Goal: Transaction & Acquisition: Purchase product/service

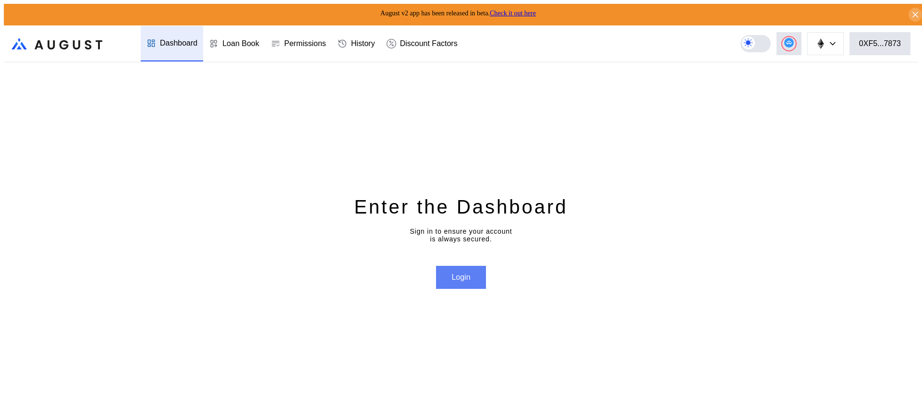
click at [467, 274] on button "Login" at bounding box center [460, 277] width 49 height 23
click at [908, 42] on button "0XF5...7873" at bounding box center [879, 43] width 61 height 23
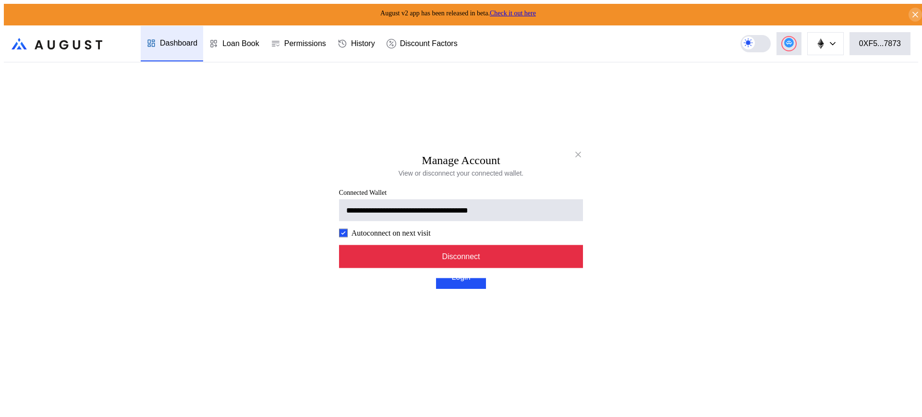
click at [475, 264] on button "Disconnect" at bounding box center [461, 256] width 244 height 23
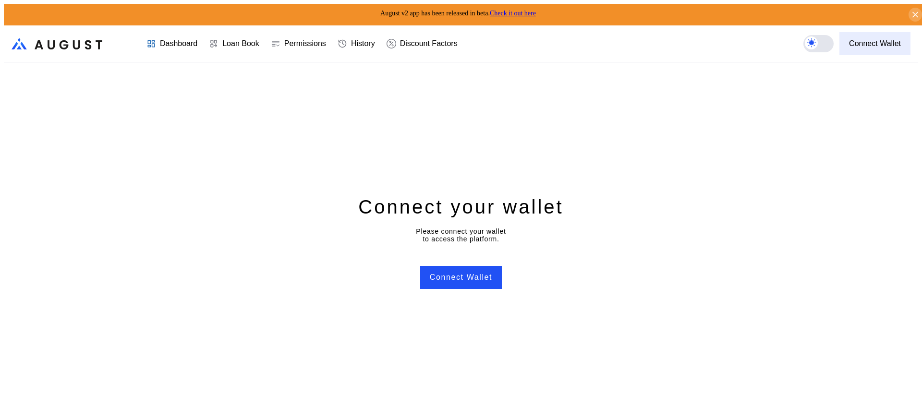
click at [880, 40] on div "Connect Wallet" at bounding box center [875, 43] width 52 height 9
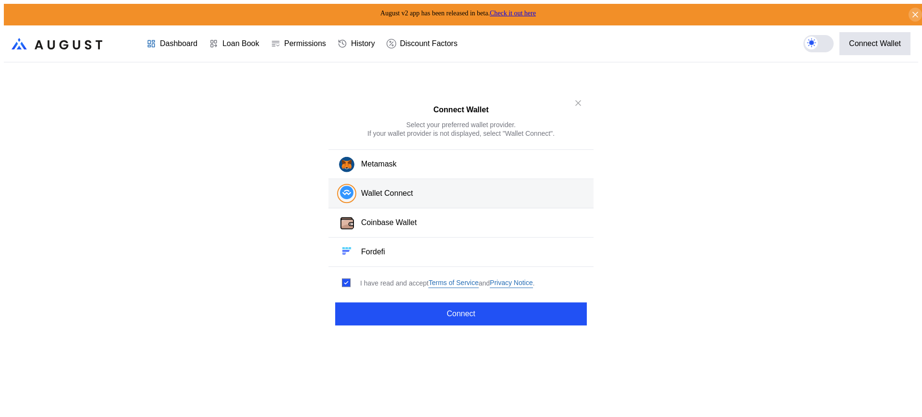
click at [444, 199] on button "Wallet Connect" at bounding box center [460, 194] width 265 height 29
click at [441, 198] on button "Wallet Connect" at bounding box center [460, 194] width 265 height 29
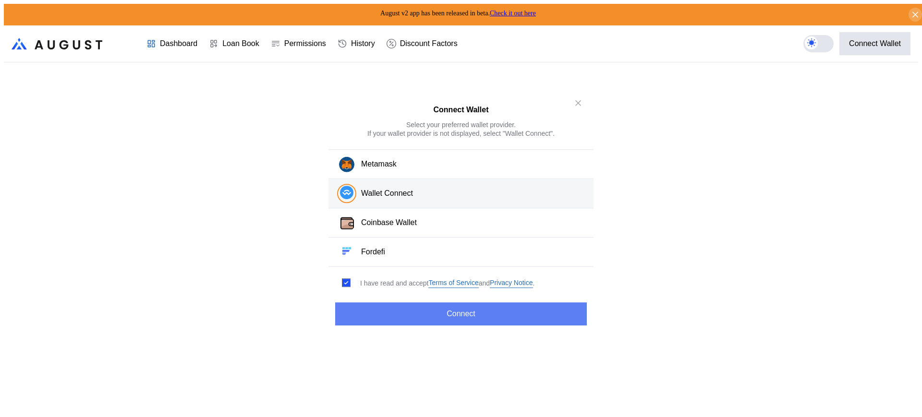
click at [474, 311] on button "Connect" at bounding box center [461, 313] width 252 height 23
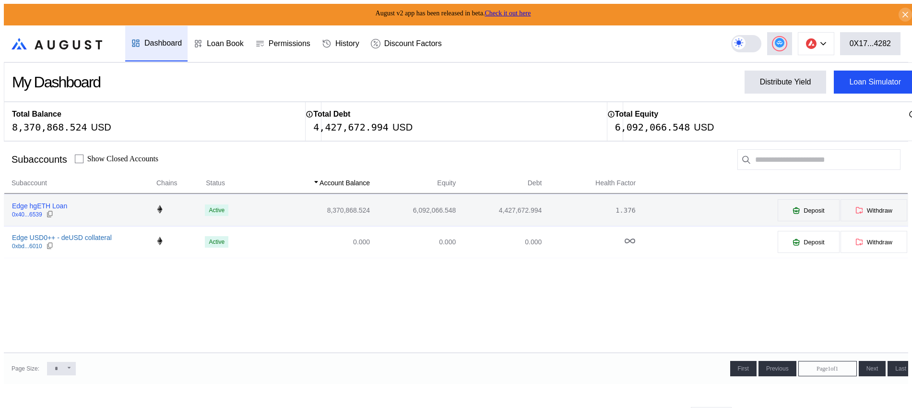
click at [27, 204] on div "Edge hgETH Loan" at bounding box center [39, 206] width 55 height 9
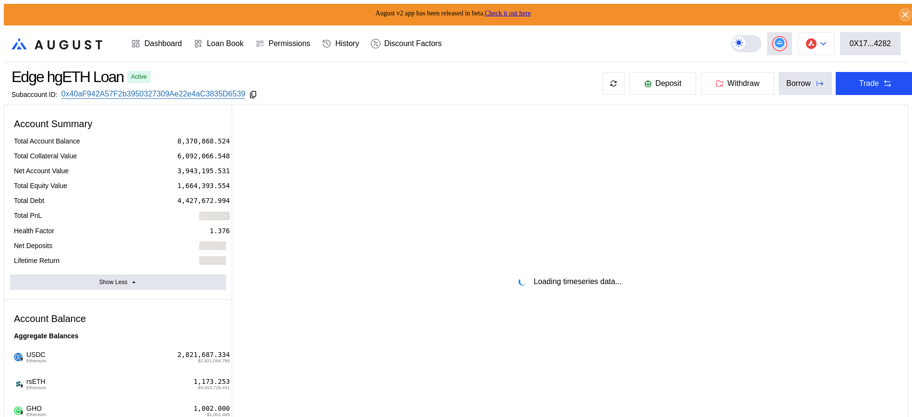
click at [827, 36] on button at bounding box center [816, 43] width 36 height 23
select select "*"
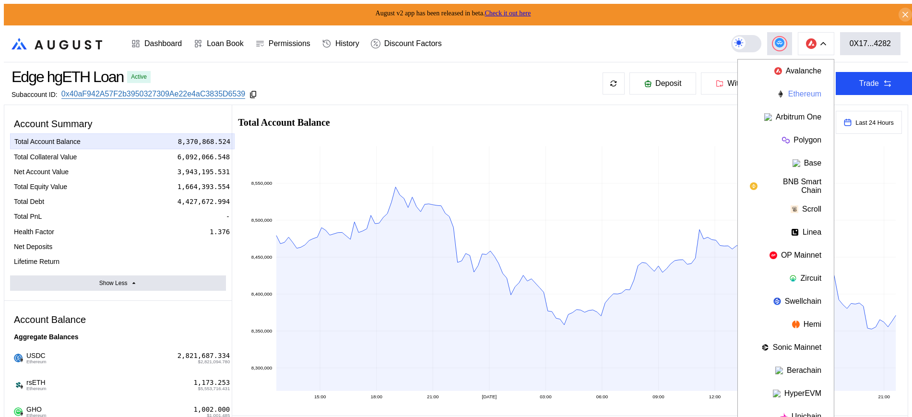
click at [801, 94] on button "Ethereum" at bounding box center [786, 94] width 96 height 23
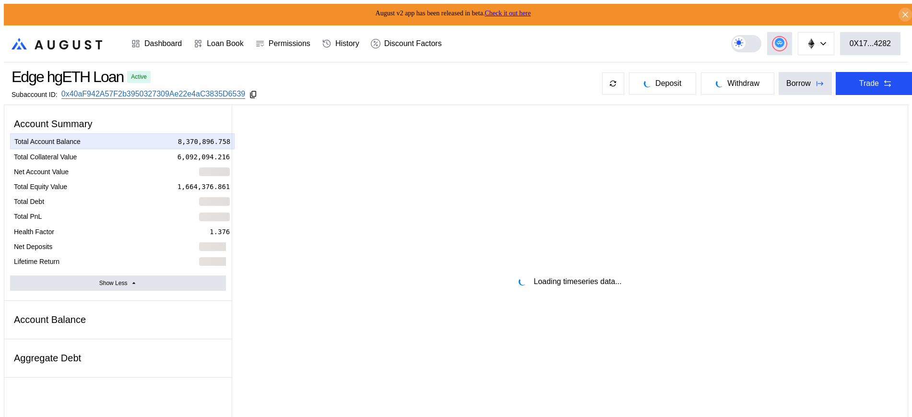
select select "*"
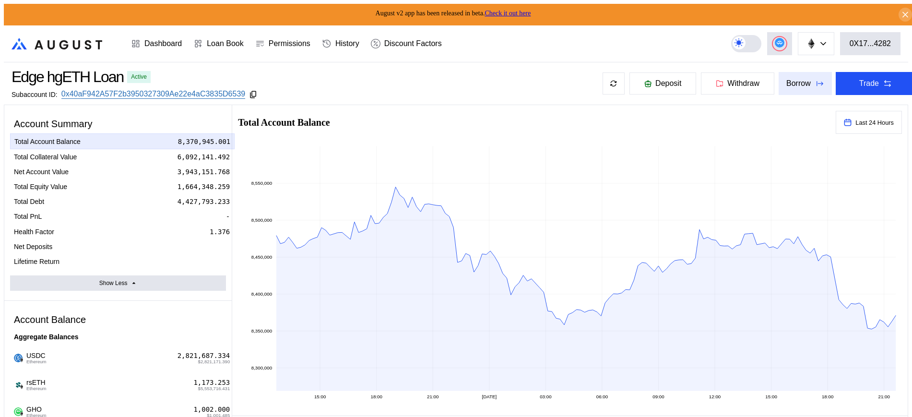
click at [787, 79] on div "Borrow" at bounding box center [799, 83] width 24 height 9
type input "**********"
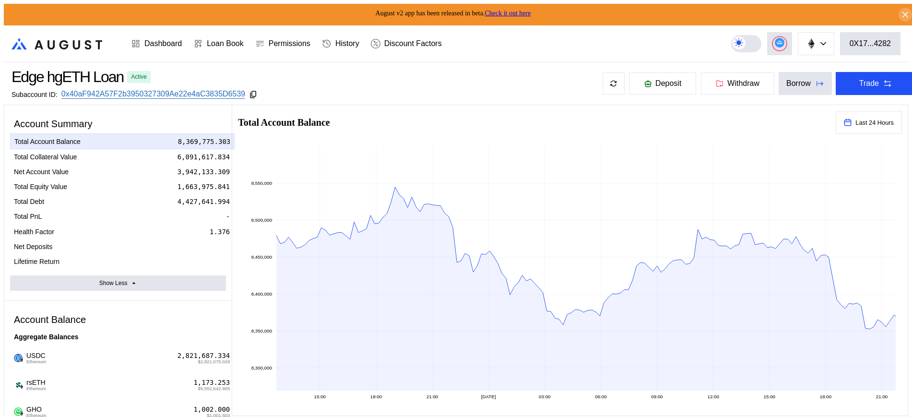
click at [550, 26] on header ".cls-1 { fill: url(#radial-gradient); } .cls-1, .cls-2 { stroke-width: 0px; } .…" at bounding box center [456, 43] width 905 height 37
click at [787, 83] on div "Borrow" at bounding box center [799, 83] width 24 height 9
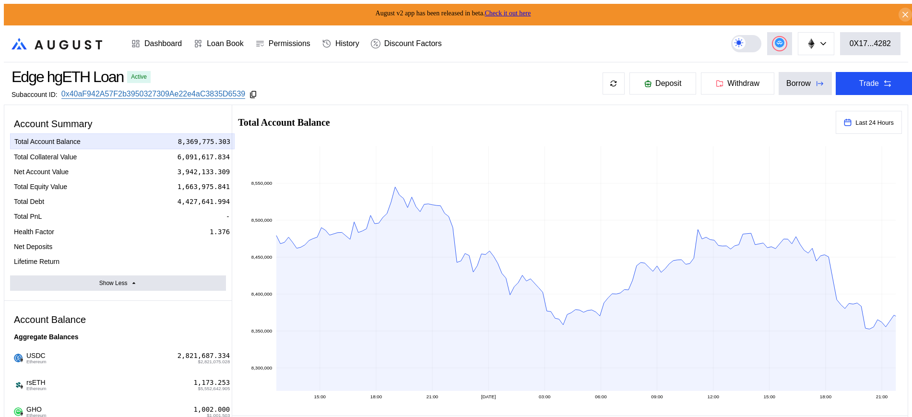
type input "**********"
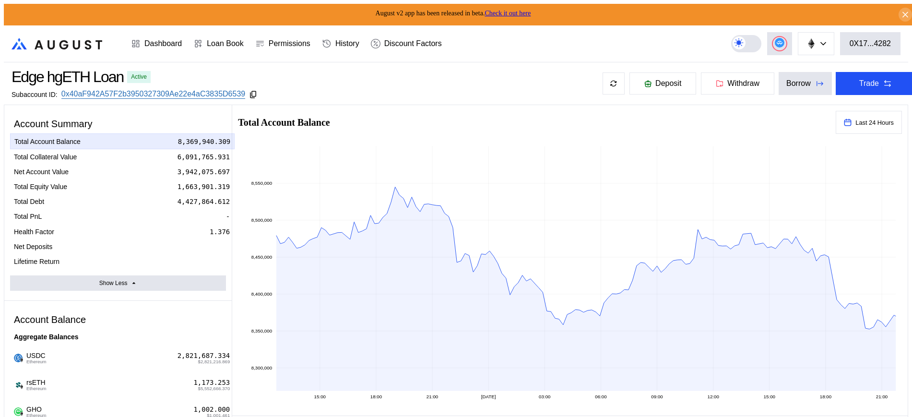
type input "**********"
click at [661, 87] on button "Deposit" at bounding box center [663, 83] width 68 height 23
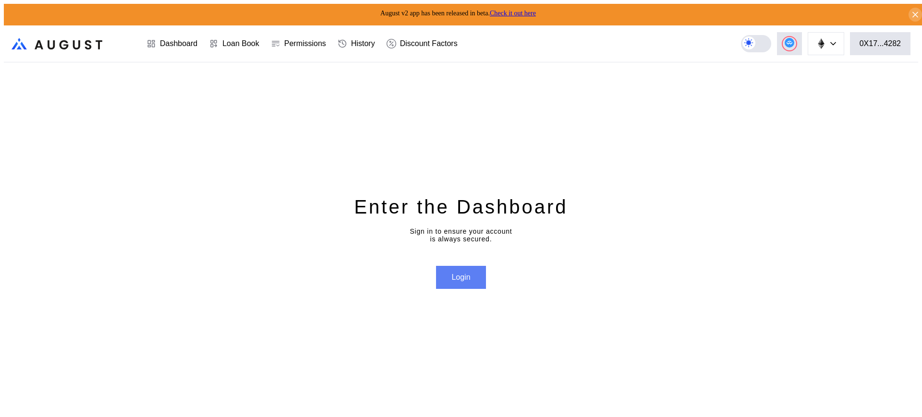
click at [453, 284] on button "Login" at bounding box center [460, 277] width 49 height 23
select select "*"
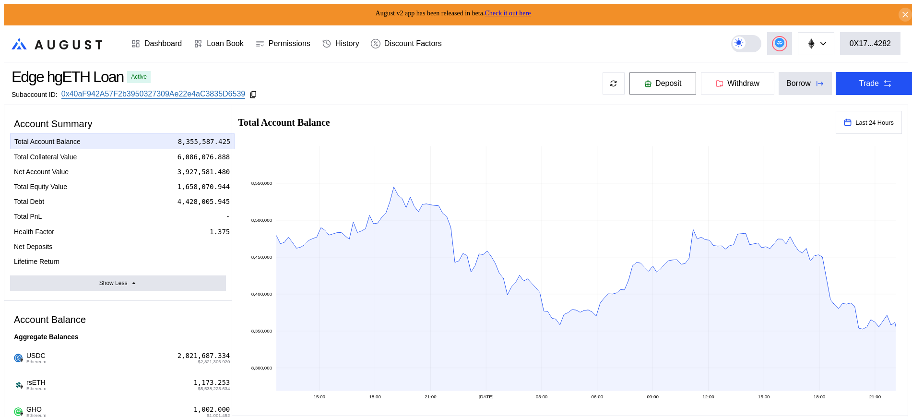
click at [657, 80] on span "Deposit" at bounding box center [669, 83] width 26 height 9
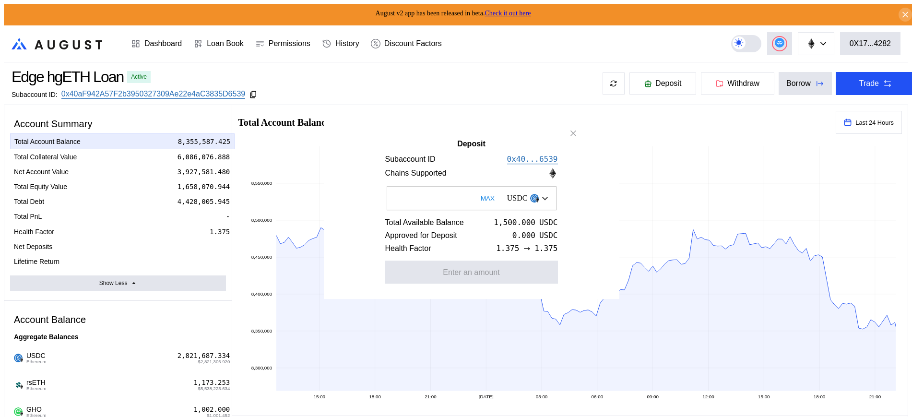
click at [478, 194] on button "MAX" at bounding box center [488, 198] width 20 height 22
type input "******"
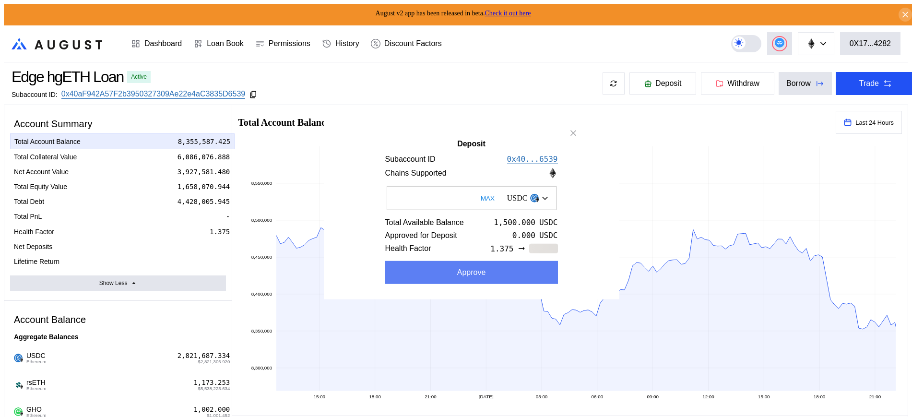
click at [465, 283] on button "Approve" at bounding box center [471, 272] width 173 height 23
click at [509, 276] on button "Deposit" at bounding box center [471, 272] width 173 height 23
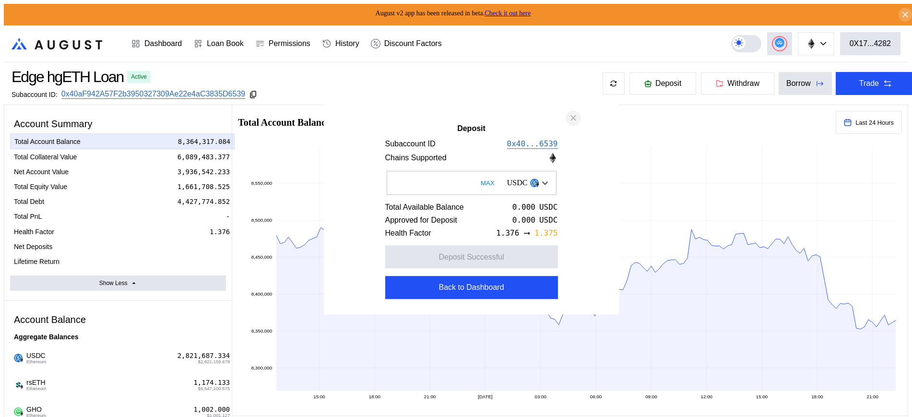
click at [577, 118] on icon "close modal" at bounding box center [574, 118] width 10 height 10
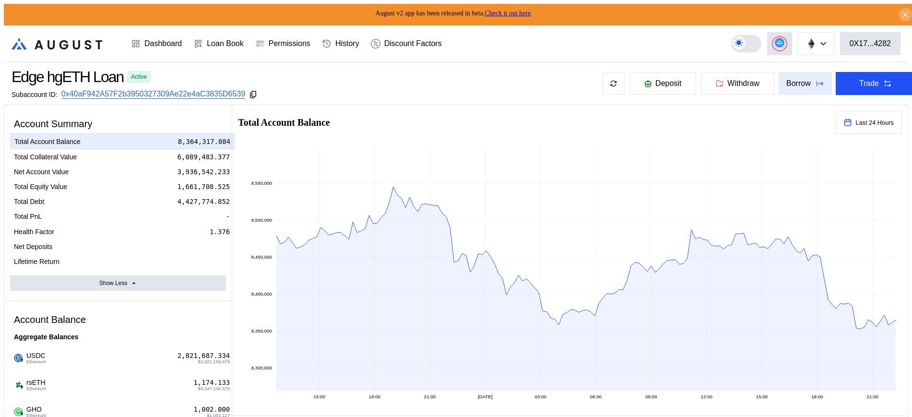
click at [815, 84] on icon at bounding box center [820, 84] width 10 height 10
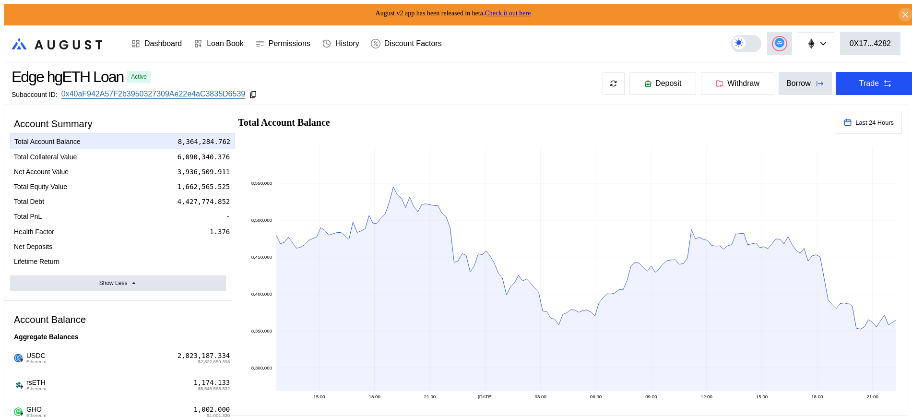
type input "**********"
